Goal: Information Seeking & Learning: Learn about a topic

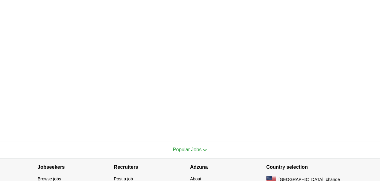
scroll to position [192, 0]
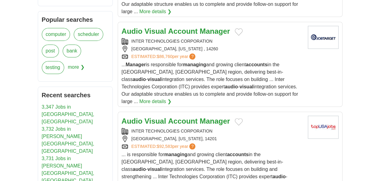
scroll to position [269, 0]
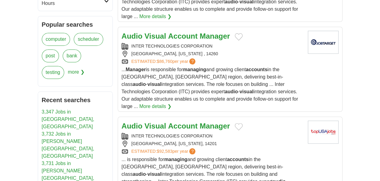
click at [163, 122] on strong "Visual" at bounding box center [156, 126] width 22 height 8
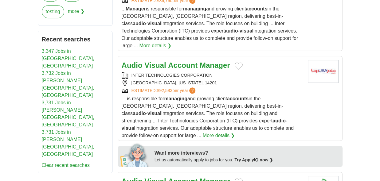
scroll to position [329, 0]
click at [200, 61] on strong "Manager" at bounding box center [215, 65] width 30 height 8
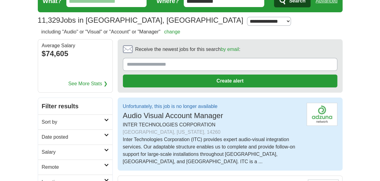
scroll to position [0, 0]
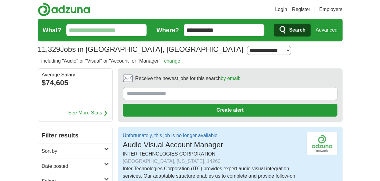
click at [101, 30] on input "What?" at bounding box center [106, 30] width 81 height 12
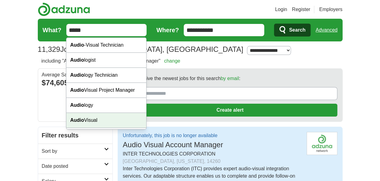
click at [97, 120] on div "Audio Visual" at bounding box center [106, 120] width 80 height 15
type input "**********"
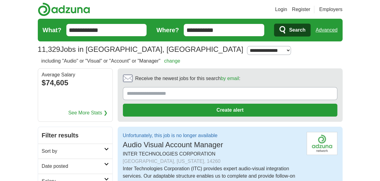
click at [208, 30] on input "**********" at bounding box center [224, 30] width 81 height 12
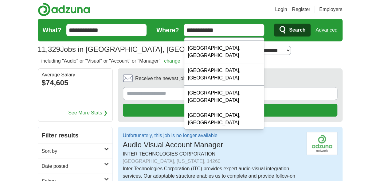
scroll to position [23, 0]
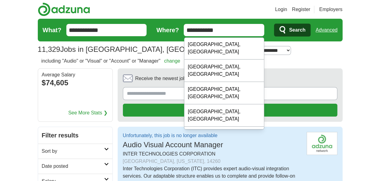
type input "**********"
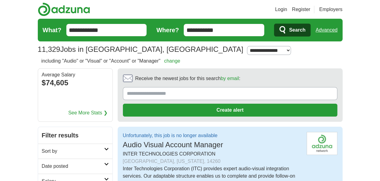
click at [296, 30] on span "Search" at bounding box center [297, 30] width 16 height 12
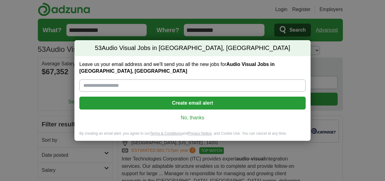
click at [199, 115] on link "No, thanks" at bounding box center [192, 118] width 216 height 7
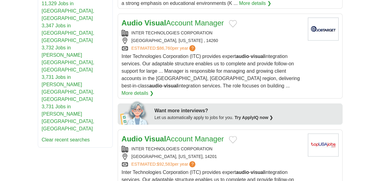
scroll to position [275, 0]
click at [170, 135] on link "Audio Visual Account Manager" at bounding box center [173, 139] width 102 height 8
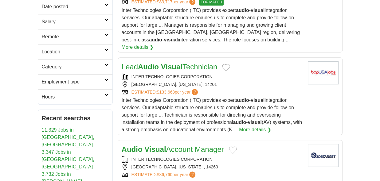
scroll to position [148, 0]
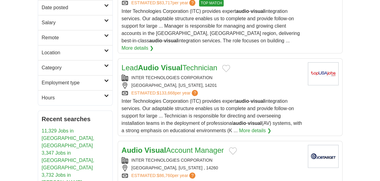
click at [106, 49] on icon at bounding box center [106, 50] width 5 height 3
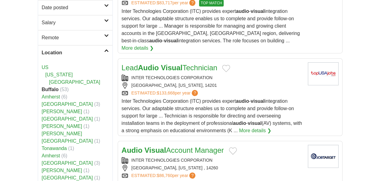
click at [72, 80] on link "[GEOGRAPHIC_DATA]" at bounding box center [74, 82] width 51 height 5
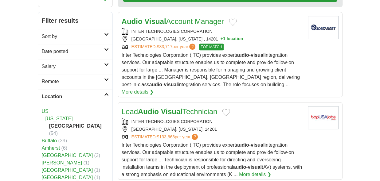
scroll to position [104, 0]
click at [166, 18] on strong "Visual" at bounding box center [156, 21] width 22 height 8
